Goal: Task Accomplishment & Management: Manage account settings

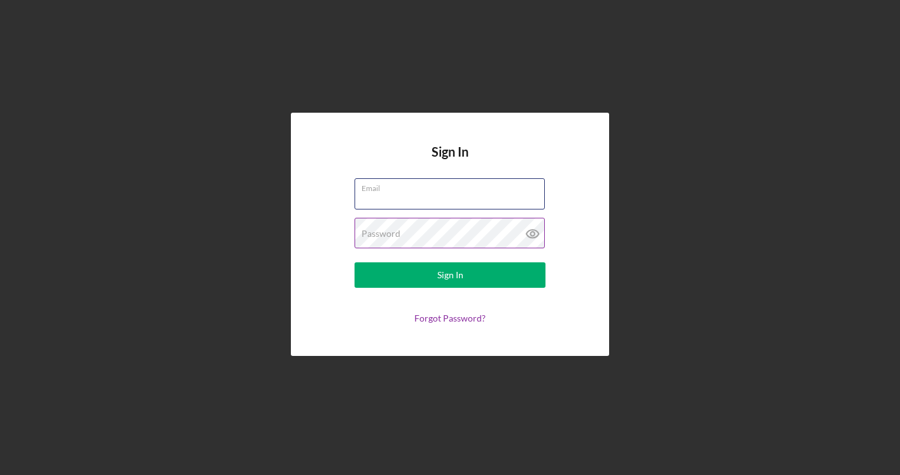
type input "[EMAIL_ADDRESS][DOMAIN_NAME]"
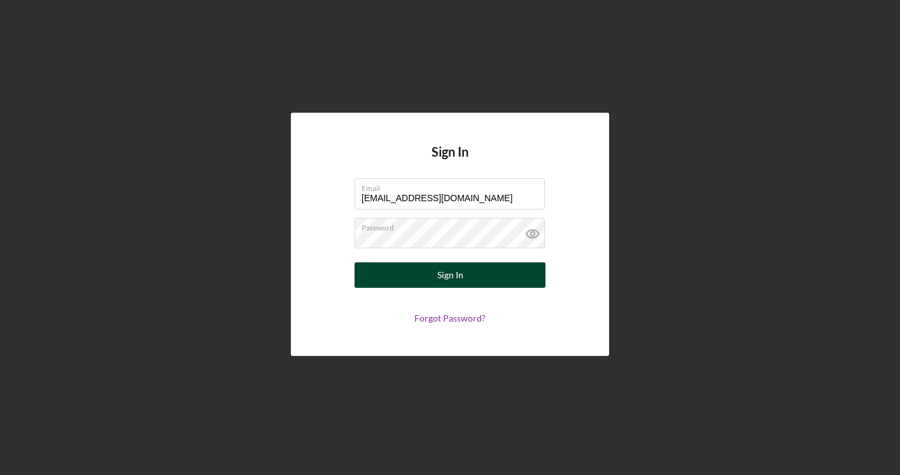
click at [443, 274] on div "Sign In" at bounding box center [450, 274] width 26 height 25
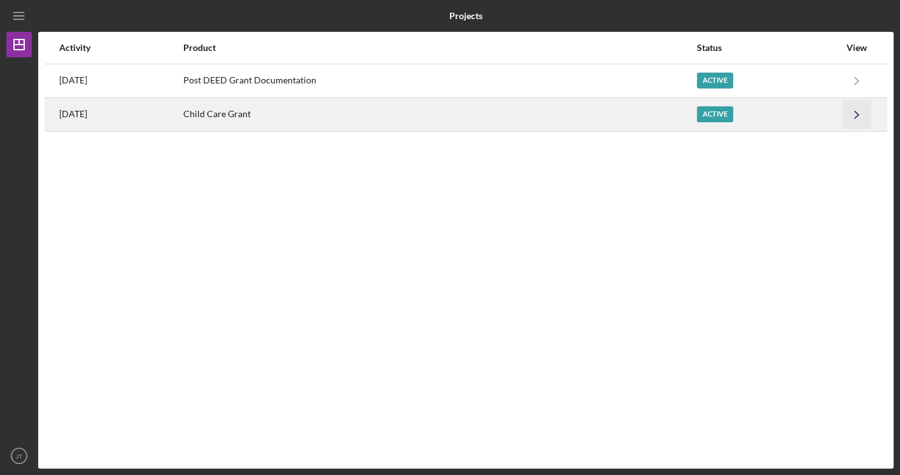
click at [850, 115] on icon "Icon/Navigate" at bounding box center [857, 114] width 29 height 29
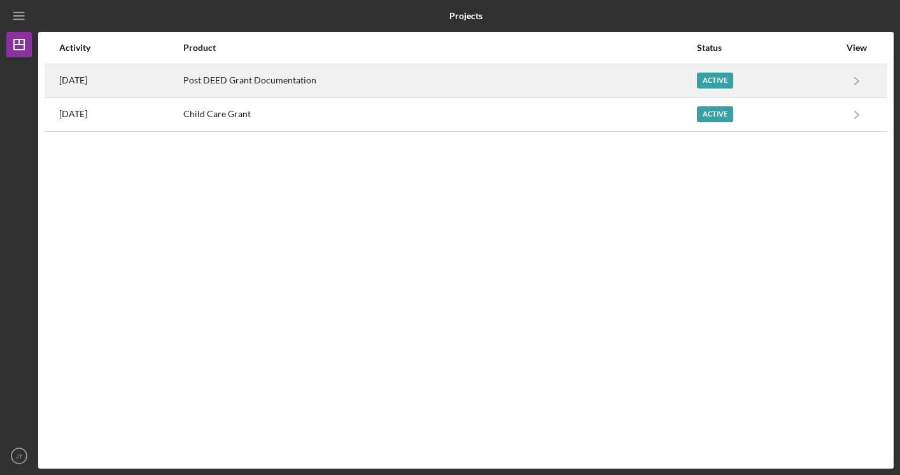
click at [722, 84] on div "Active" at bounding box center [715, 81] width 36 height 16
